Goal: Task Accomplishment & Management: Manage account settings

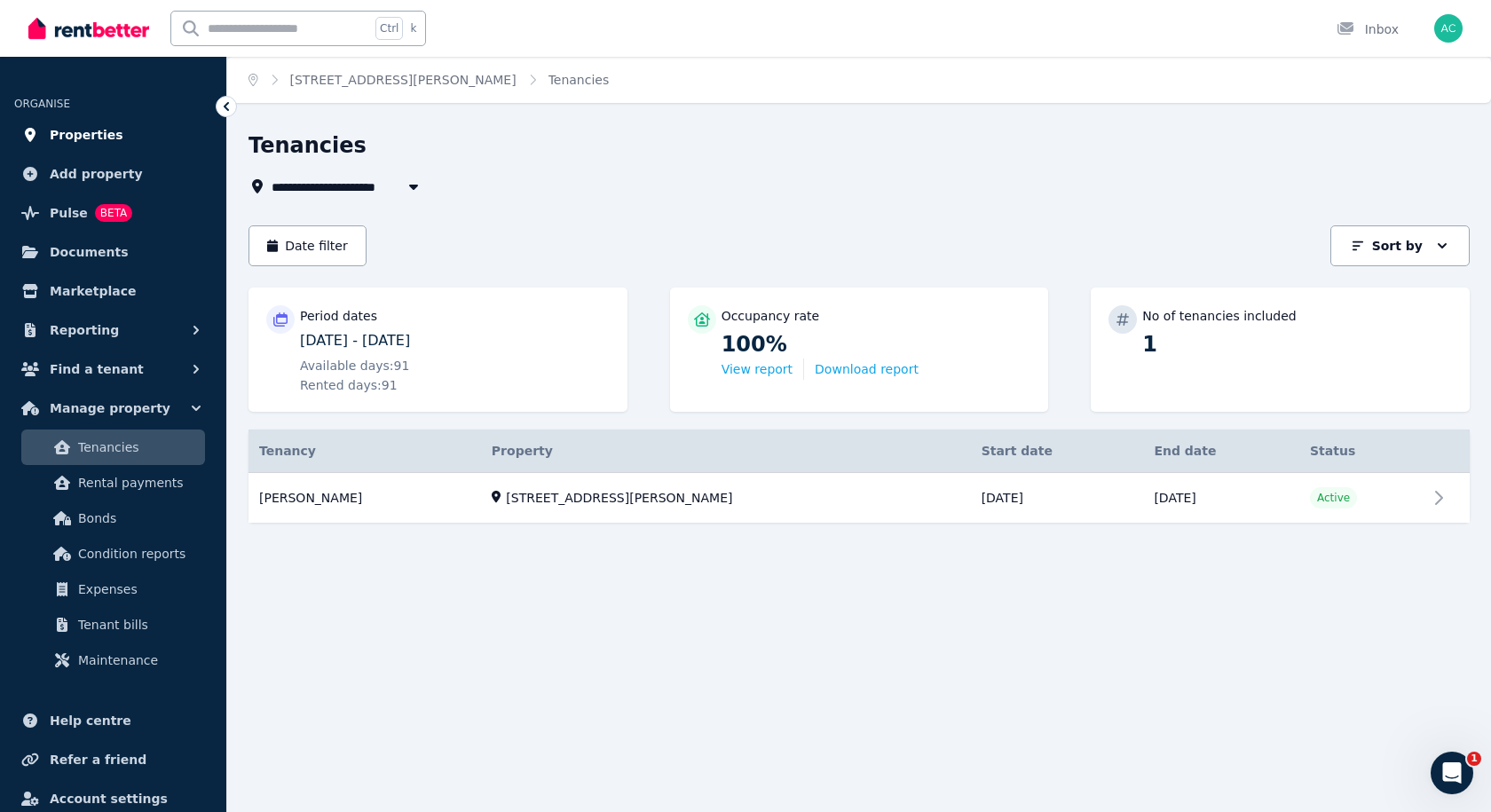
click at [91, 142] on span "Properties" at bounding box center [86, 135] width 74 height 22
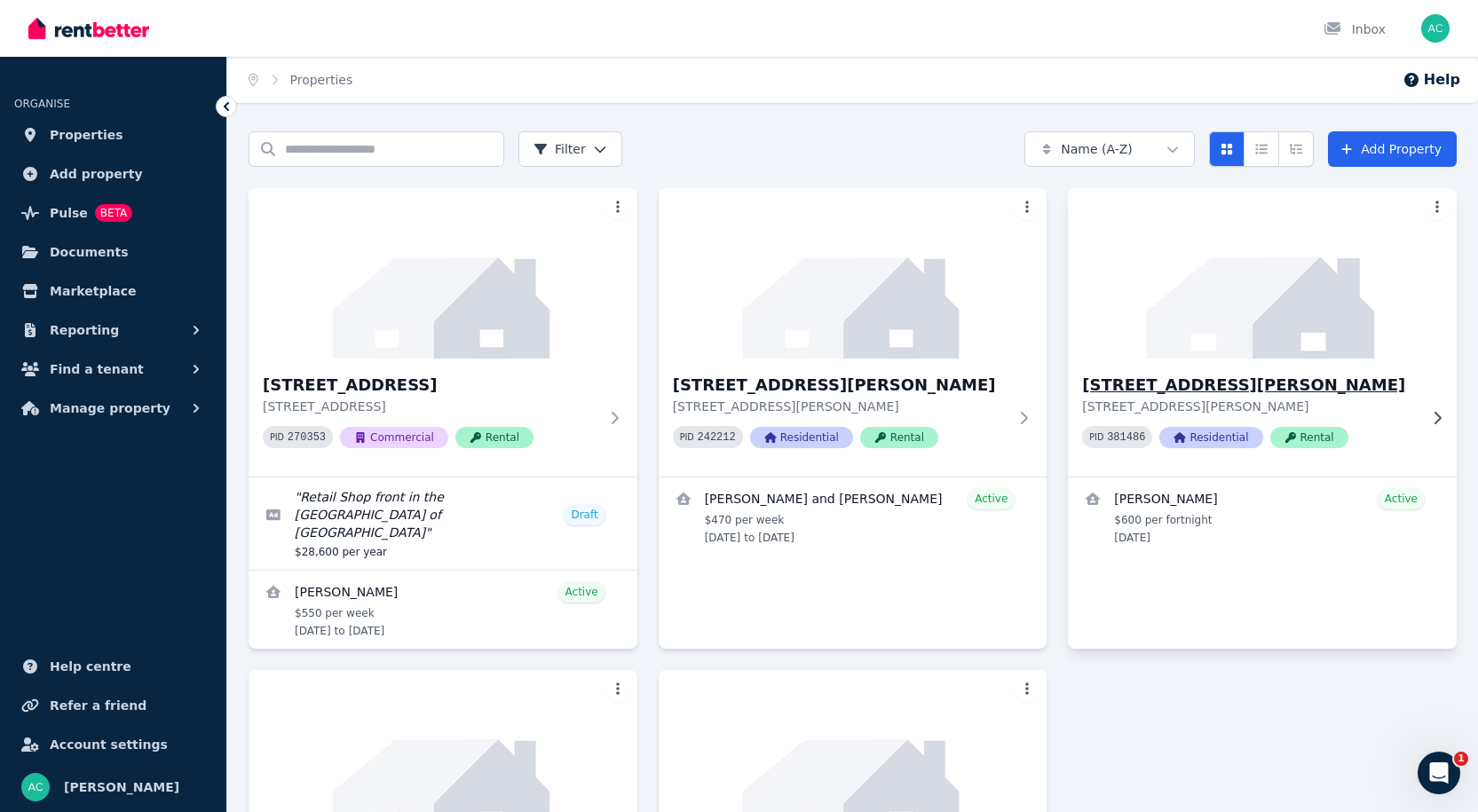
click at [1151, 317] on img at bounding box center [1262, 274] width 408 height 180
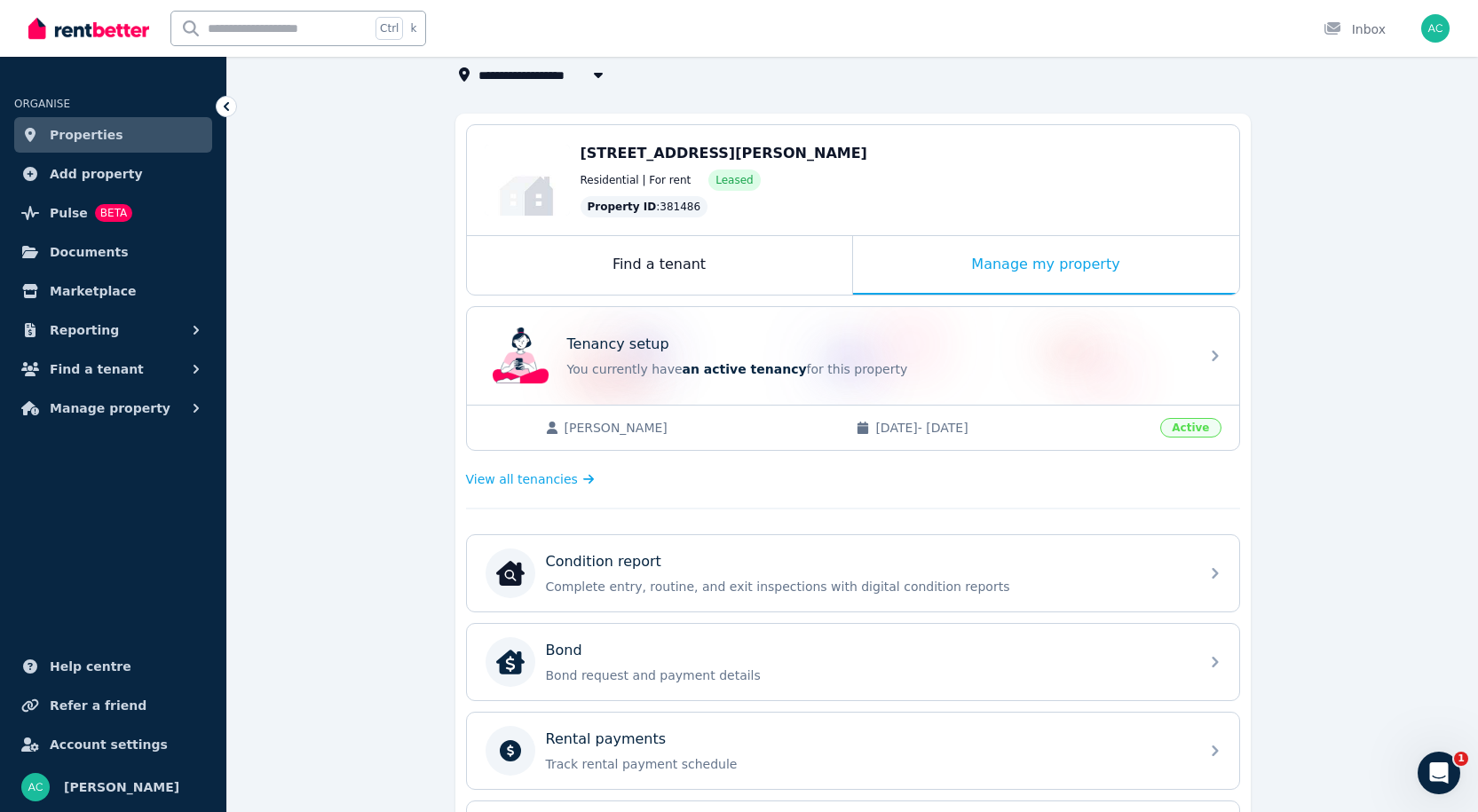
scroll to position [110, 0]
click at [532, 481] on span "View all tenancies" at bounding box center [522, 481] width 111 height 18
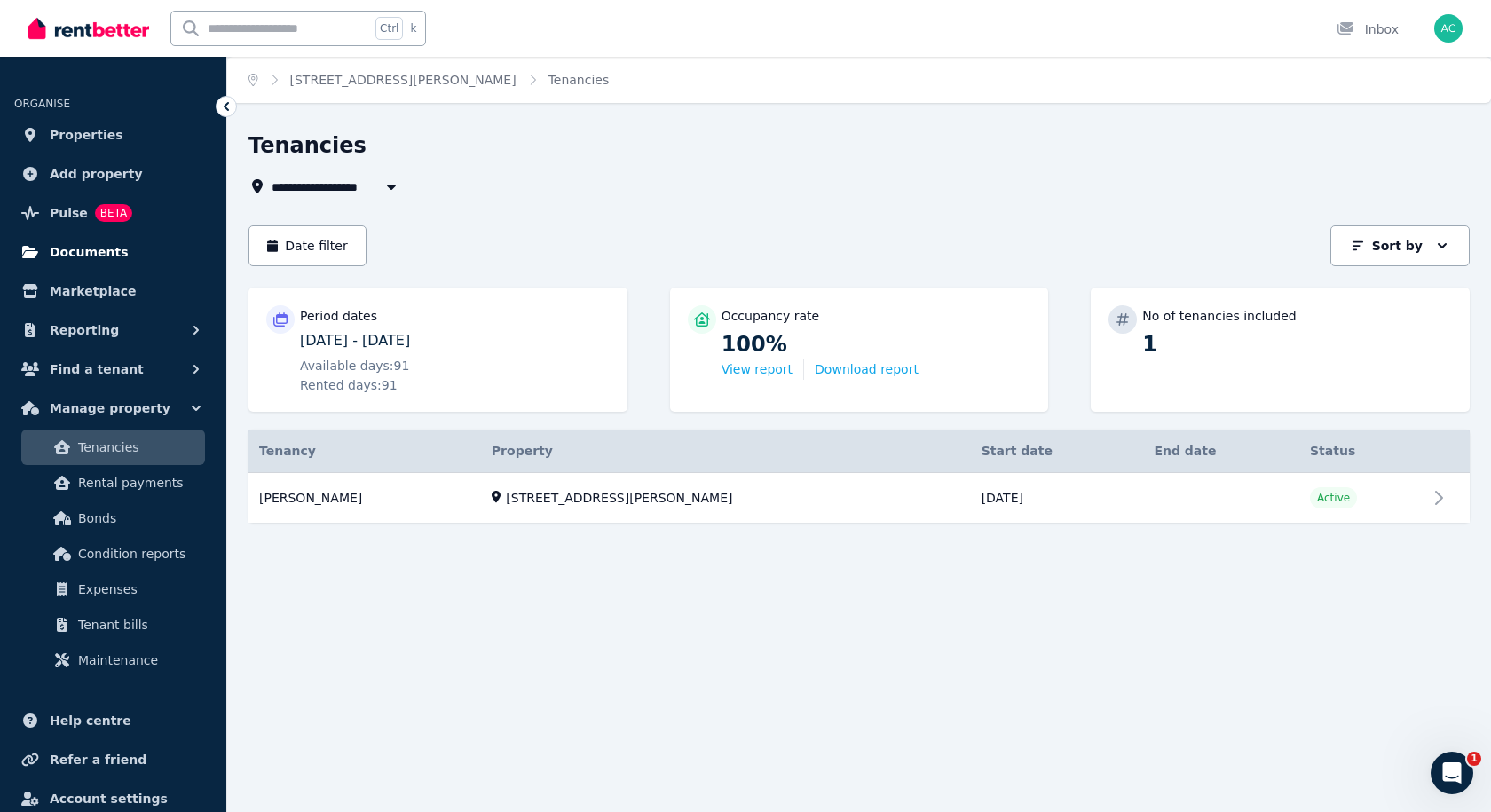
click at [85, 251] on span "Documents" at bounding box center [89, 252] width 79 height 22
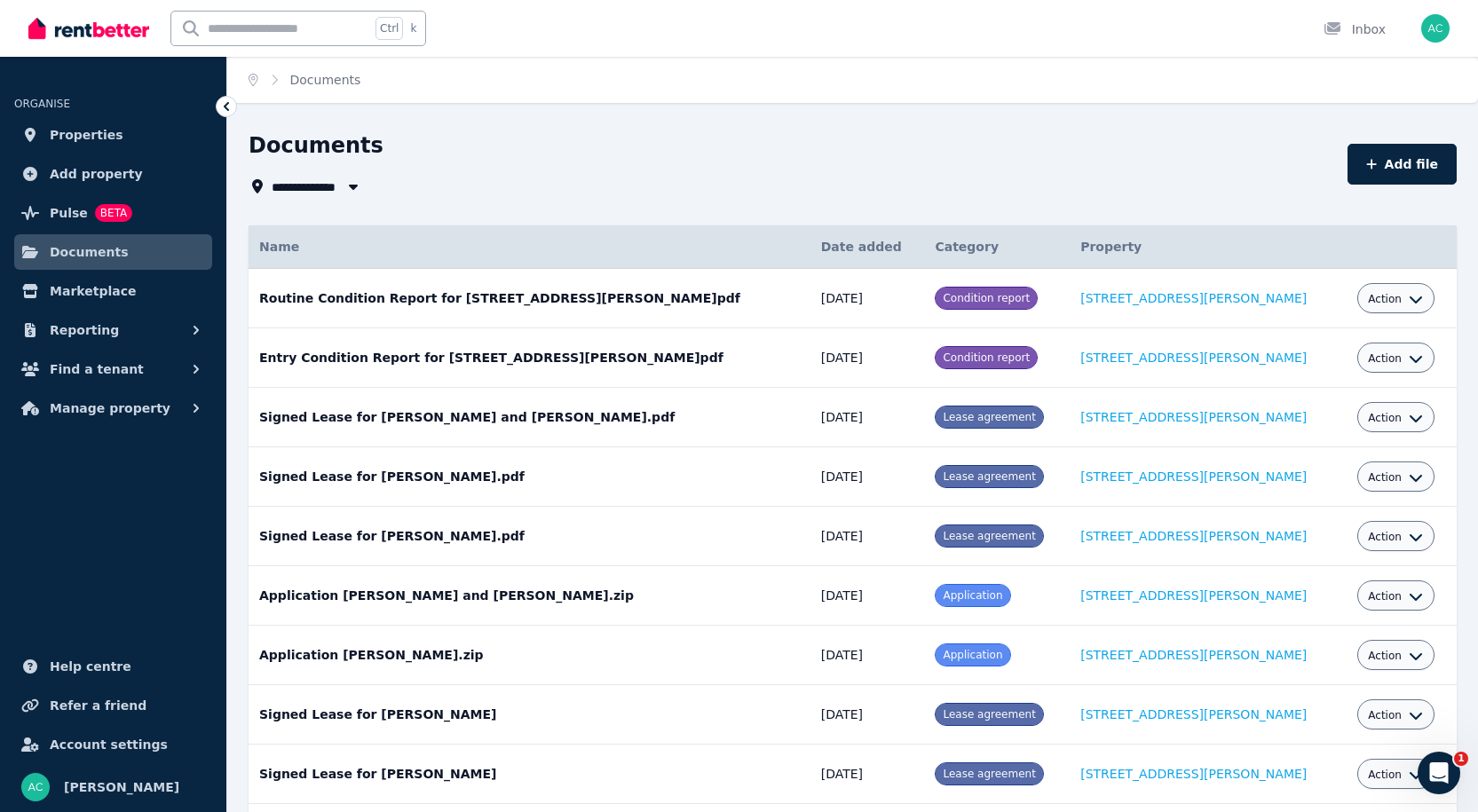
click at [303, 191] on span "All Properties" at bounding box center [325, 187] width 108 height 22
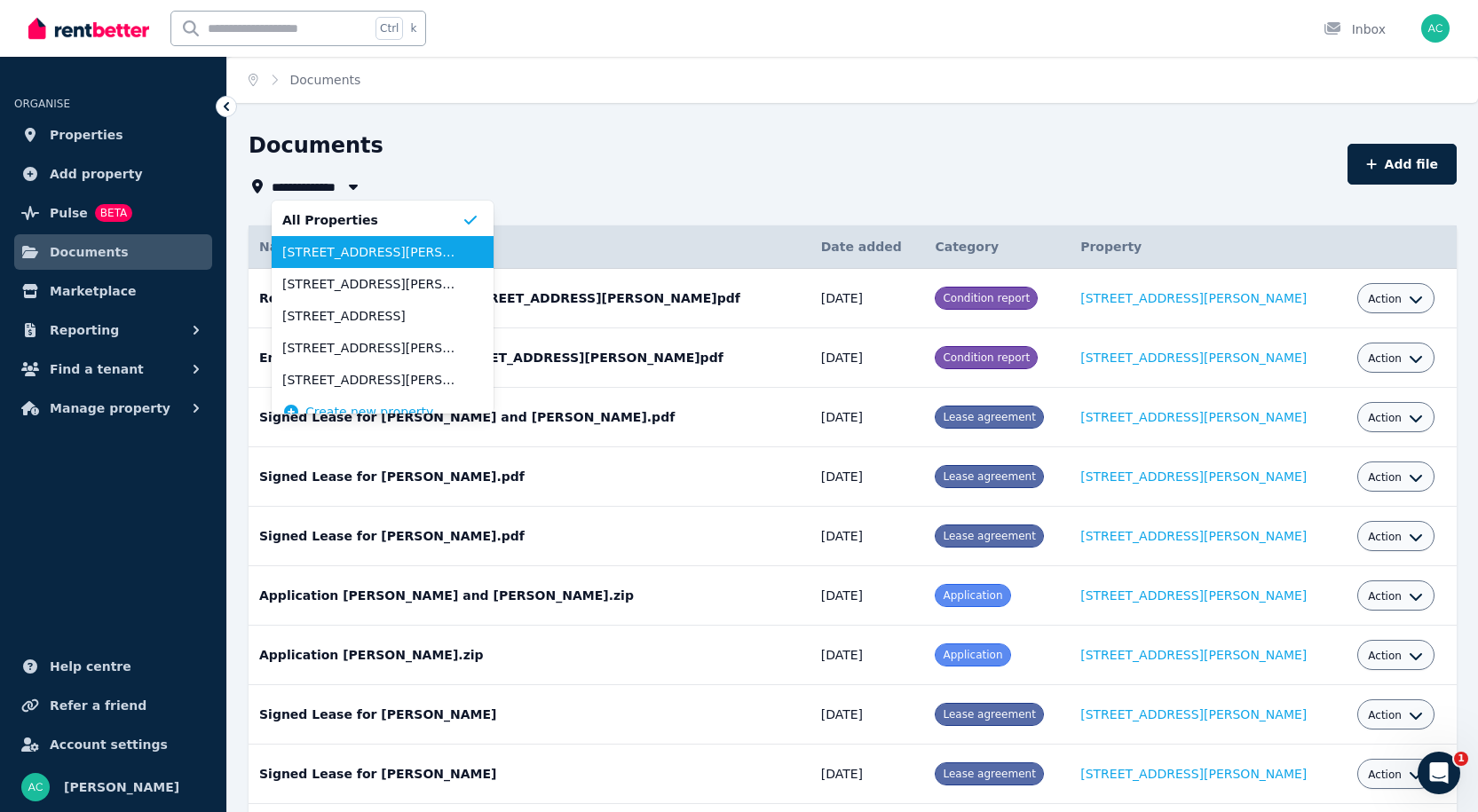
click at [319, 250] on span "[STREET_ADDRESS][PERSON_NAME]" at bounding box center [372, 252] width 180 height 18
type input "**********"
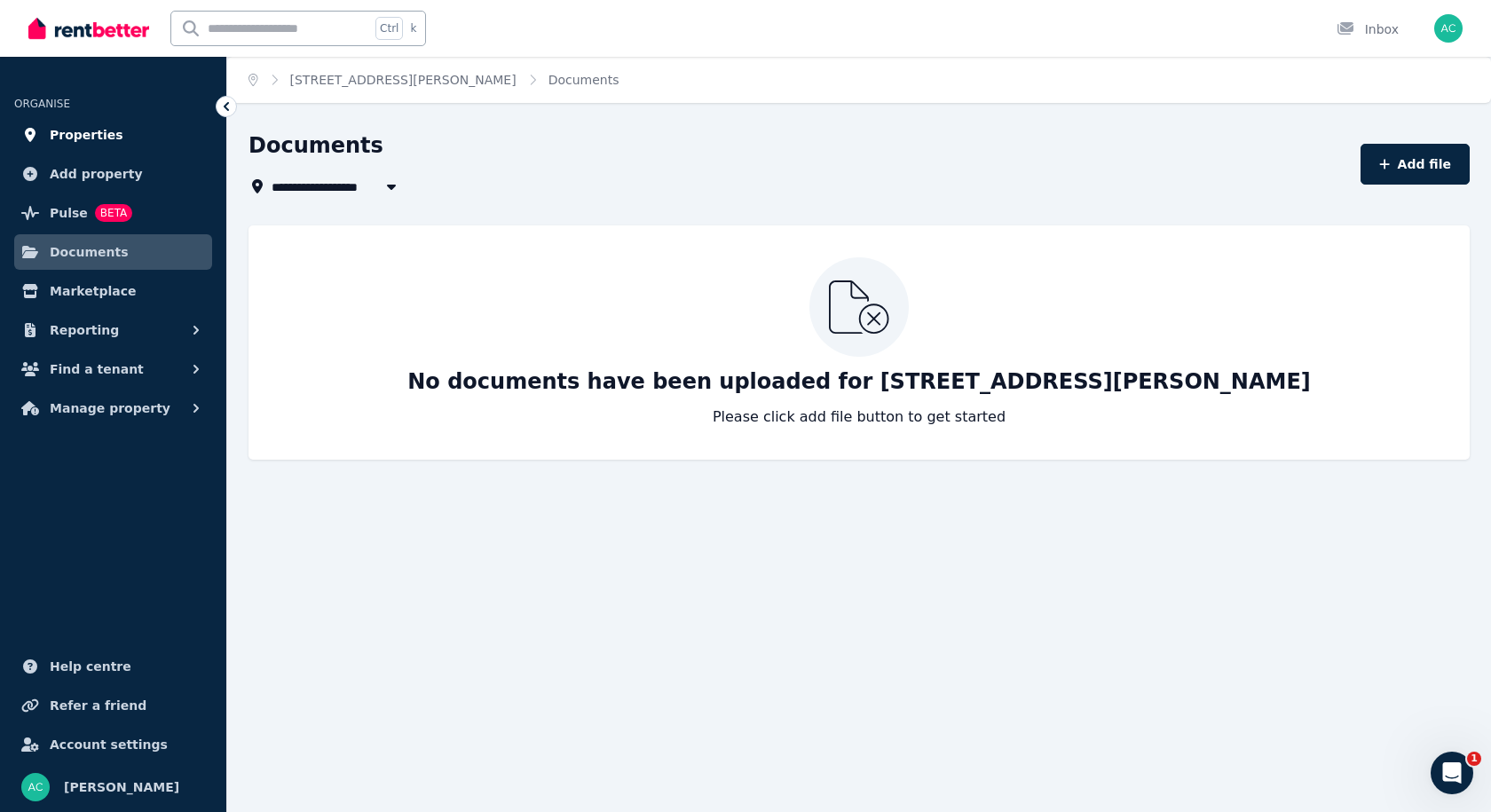
click at [65, 133] on span "Properties" at bounding box center [86, 135] width 74 height 22
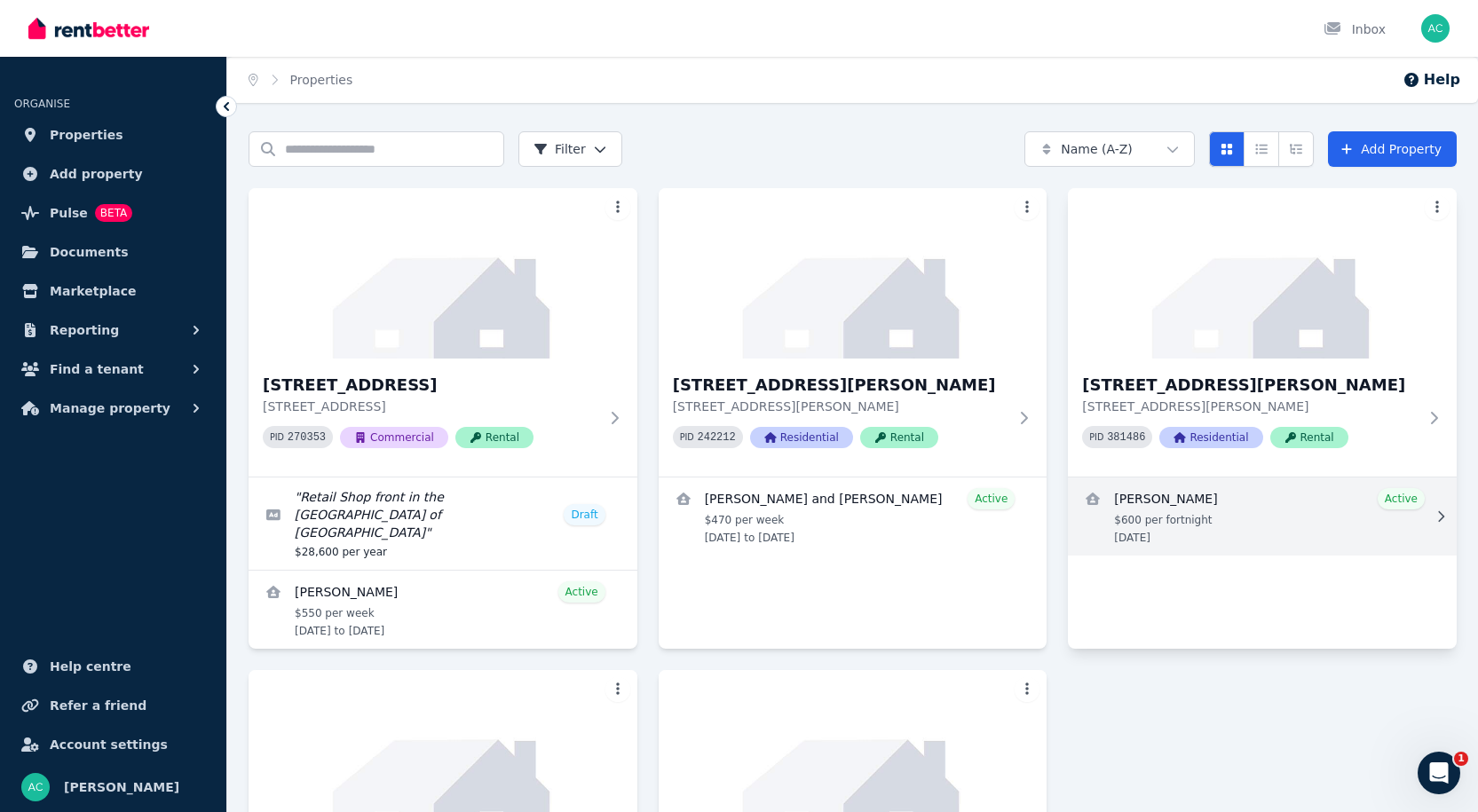
click at [1399, 501] on link "View details for Freya Clarkson" at bounding box center [1262, 516] width 389 height 78
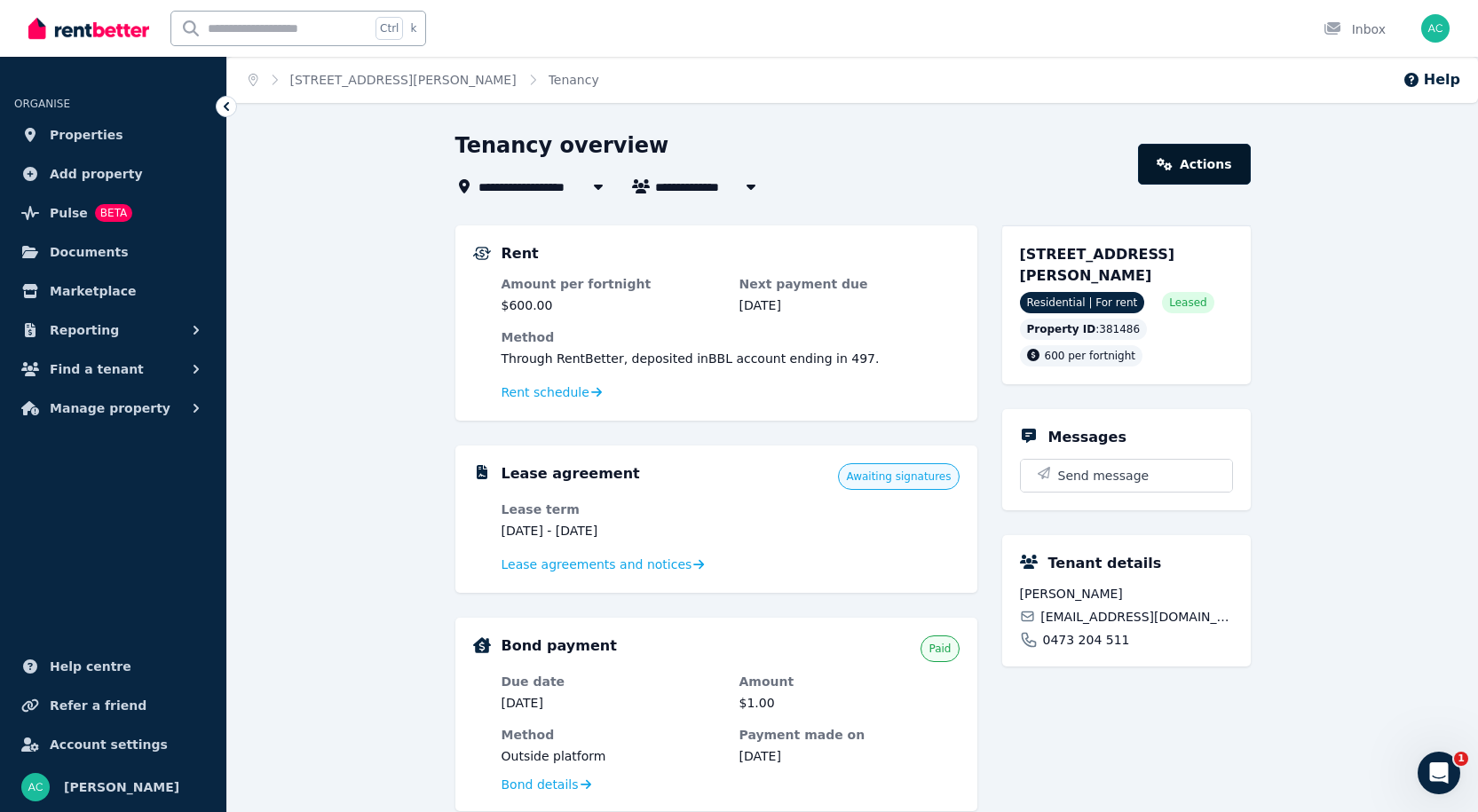
click at [1212, 164] on link "Actions" at bounding box center [1194, 163] width 111 height 40
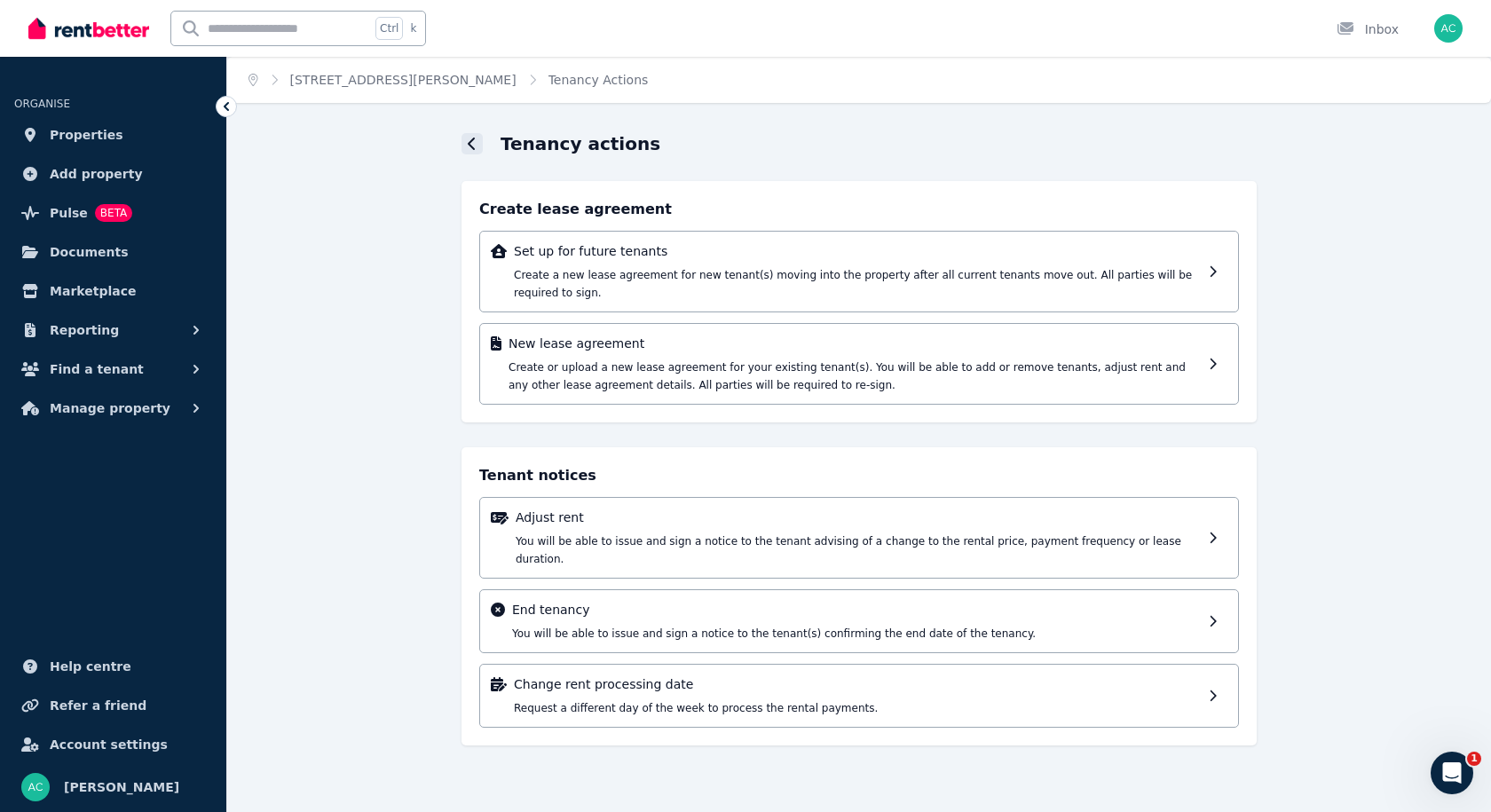
click at [469, 145] on icon at bounding box center [472, 144] width 7 height 13
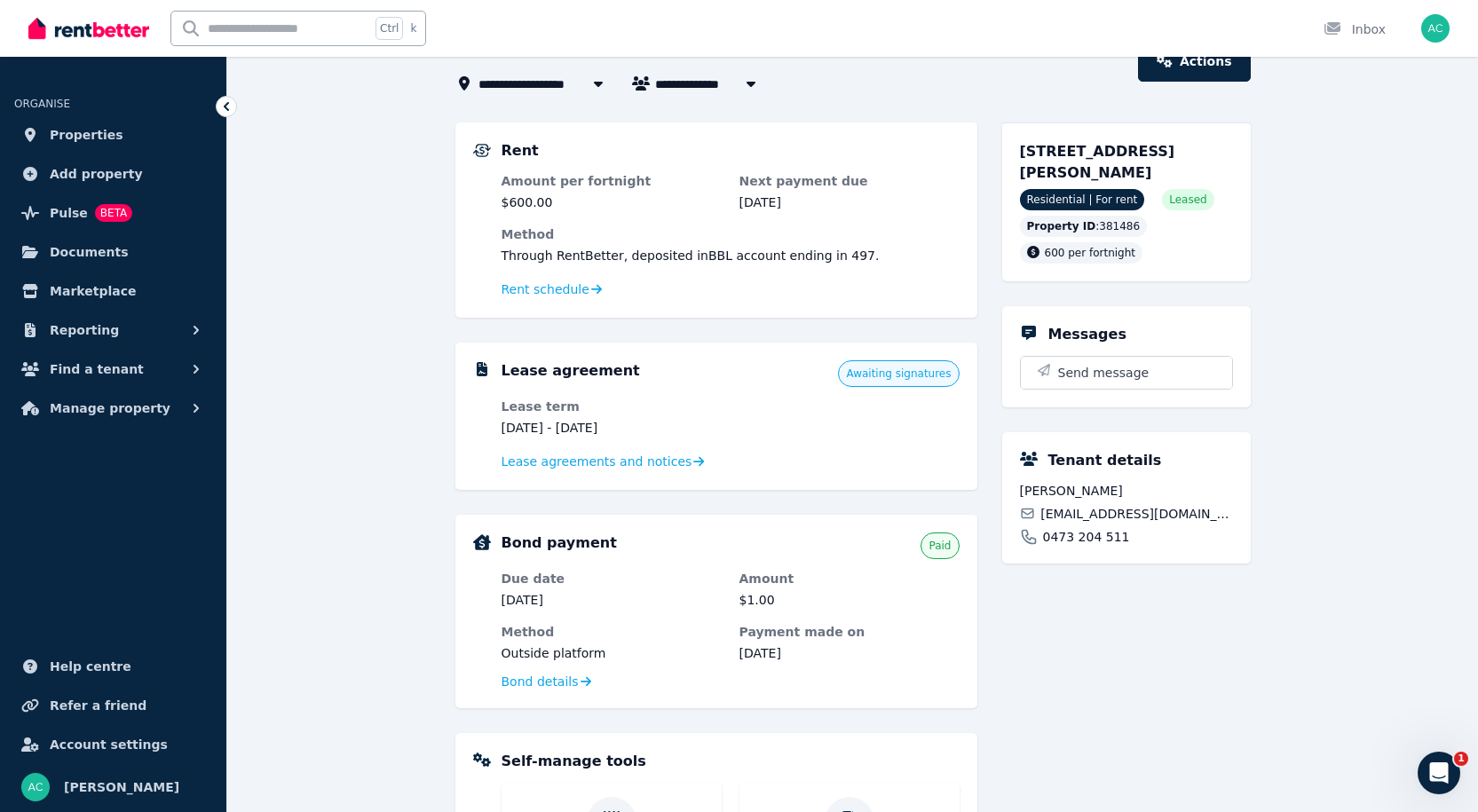
scroll to position [102, 0]
click at [554, 462] on span "Lease agreements and notices" at bounding box center [597, 463] width 190 height 18
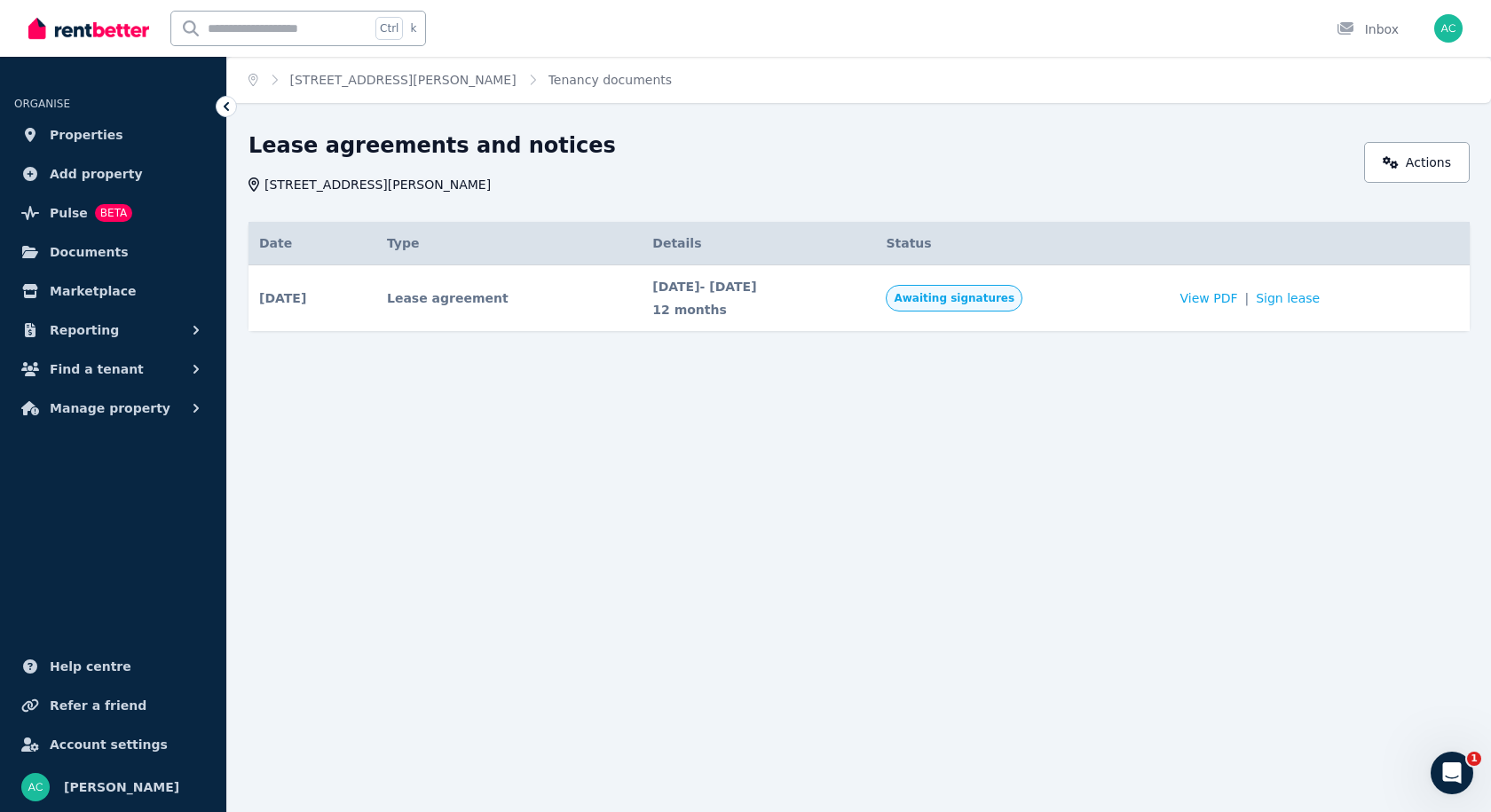
click at [1014, 302] on span "Awaiting signatures" at bounding box center [954, 298] width 120 height 14
click at [1221, 298] on span "View PDF" at bounding box center [1209, 298] width 57 height 18
